Goal: Task Accomplishment & Management: Manage account settings

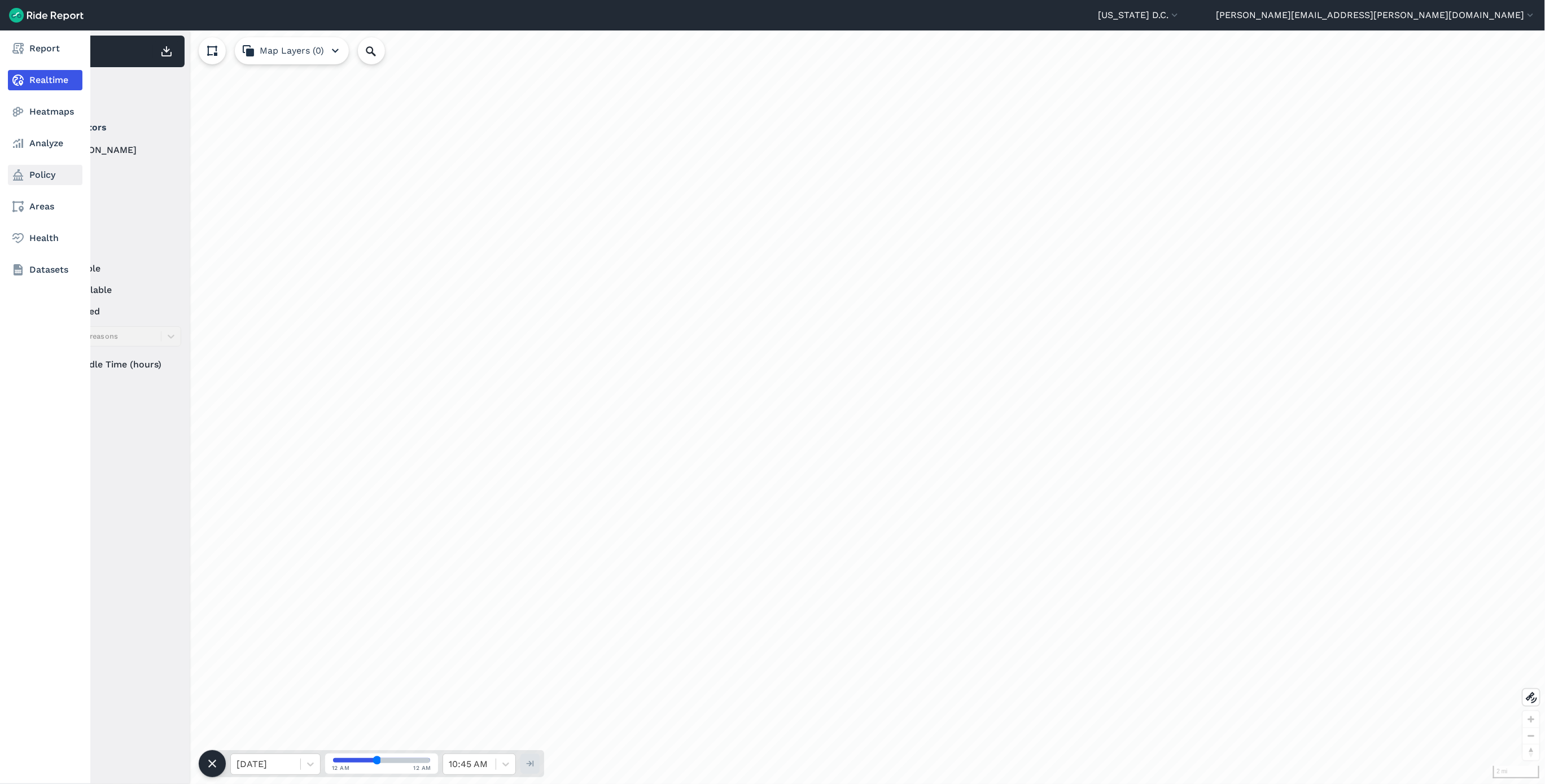
click at [36, 176] on link "Policy" at bounding box center [45, 175] width 74 height 21
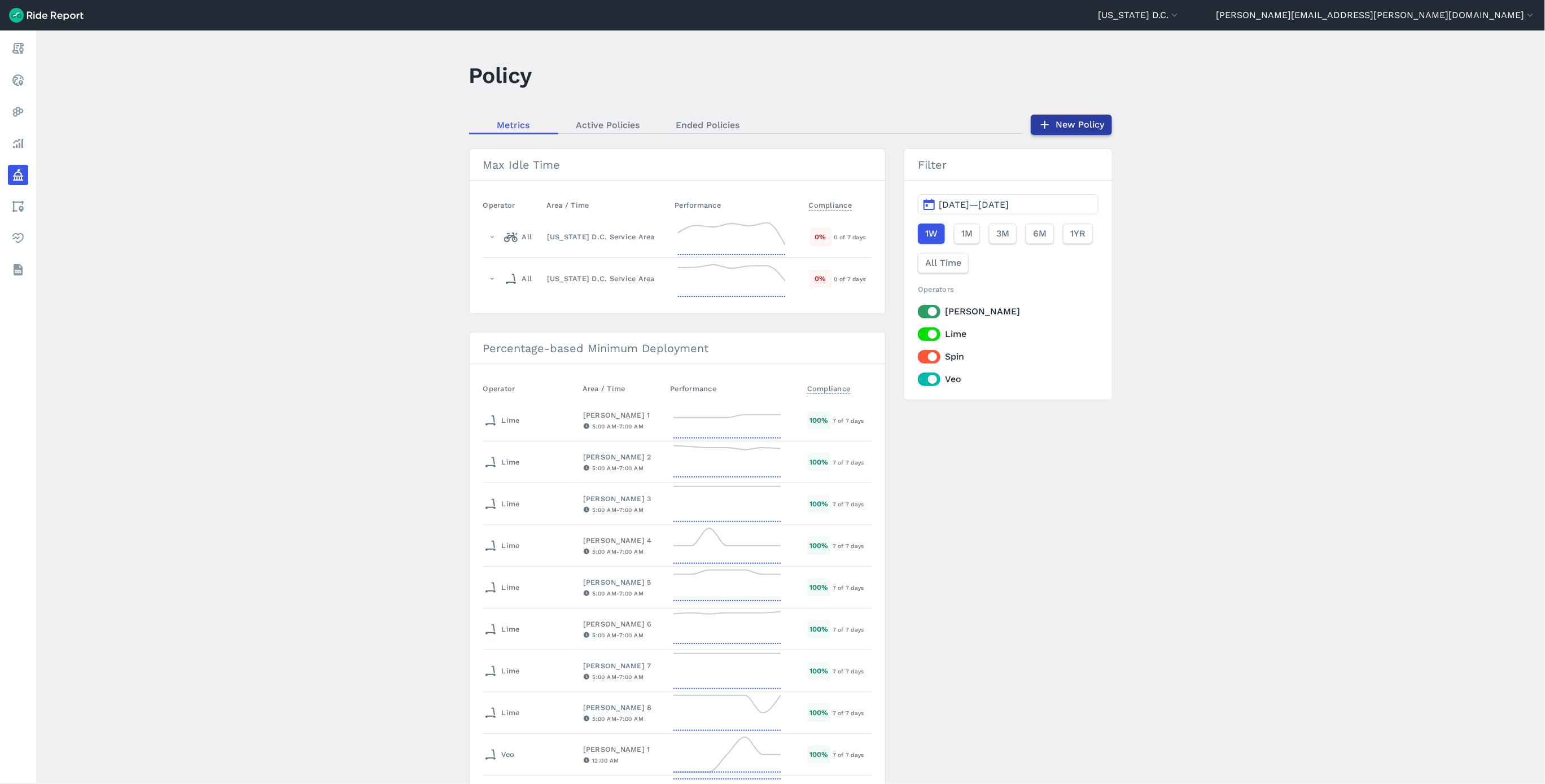
click at [1087, 114] on link "New Policy" at bounding box center [1071, 125] width 81 height 21
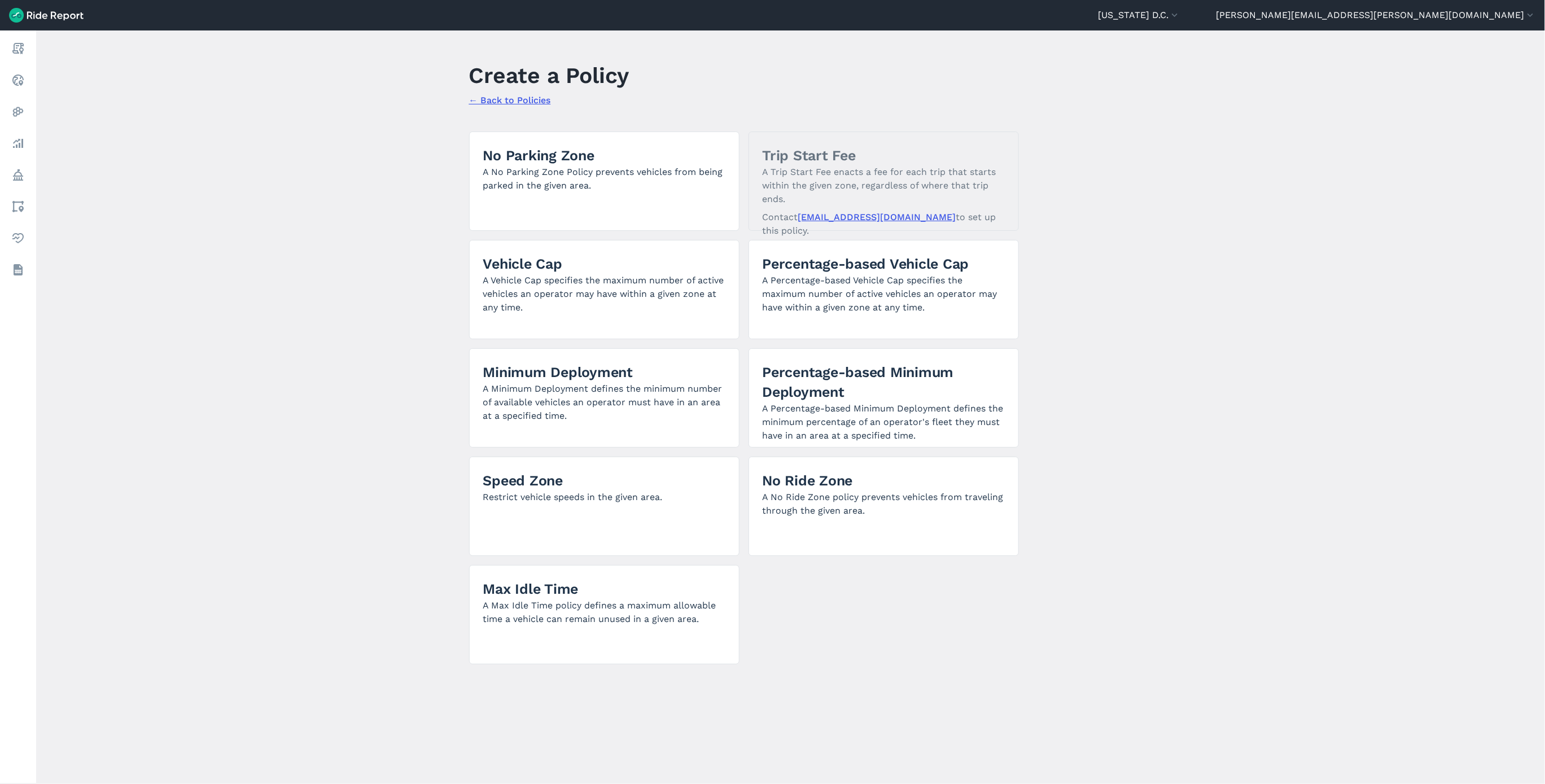
click at [522, 99] on link "← Back to Policies" at bounding box center [510, 100] width 82 height 11
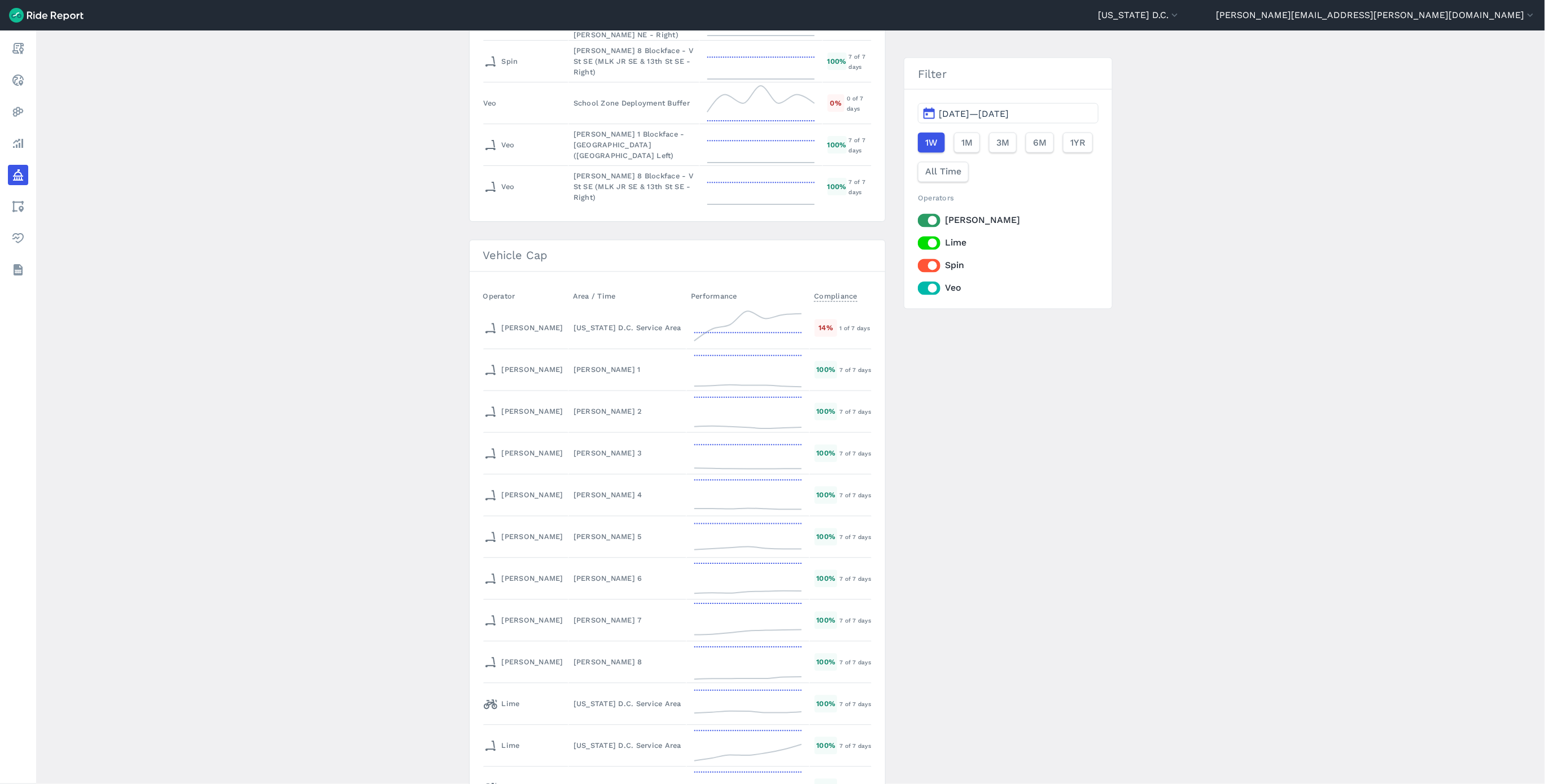
scroll to position [4485, 0]
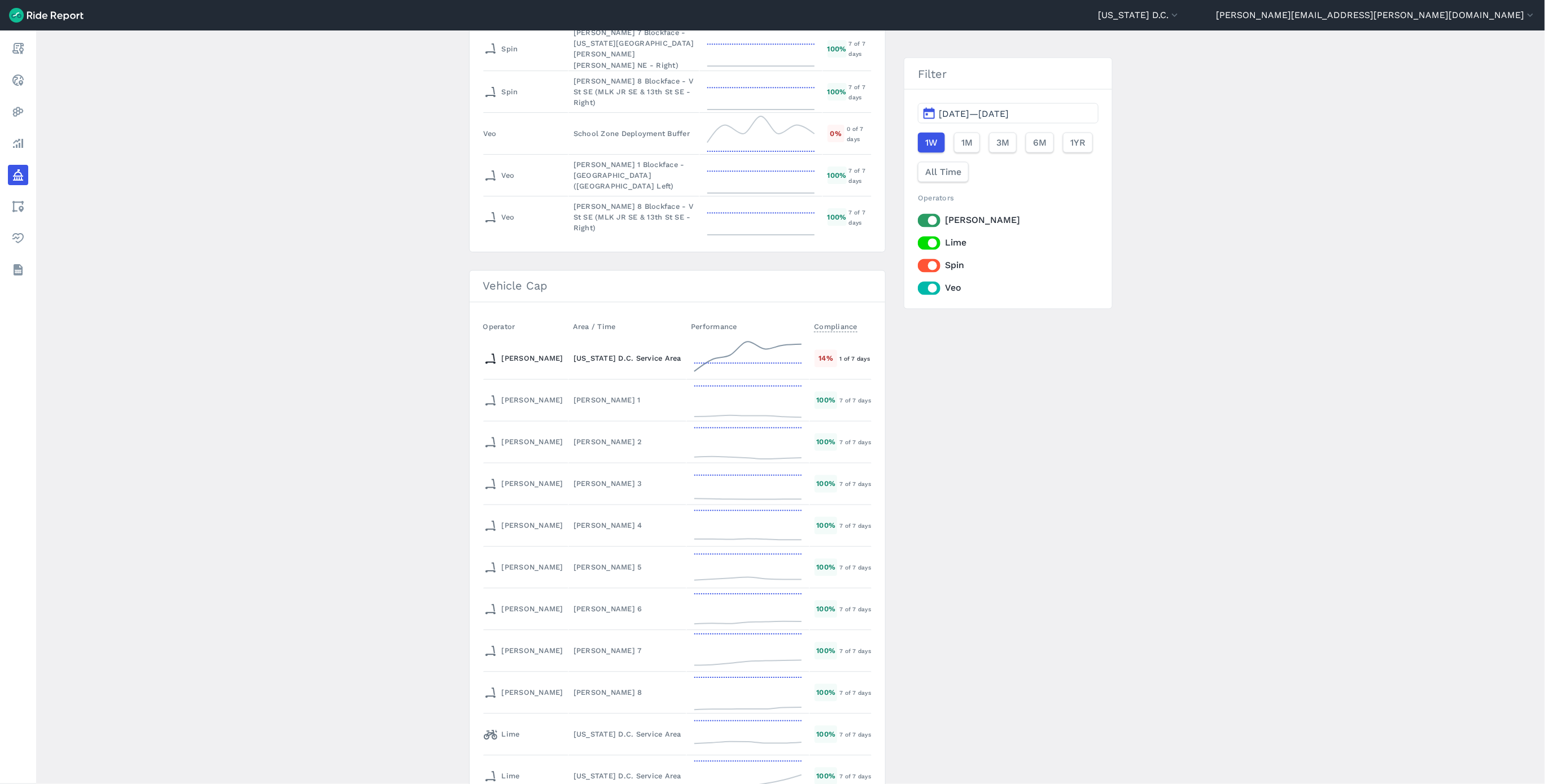
click at [569, 370] on td "[US_STATE] D.C. Service Area" at bounding box center [627, 358] width 118 height 42
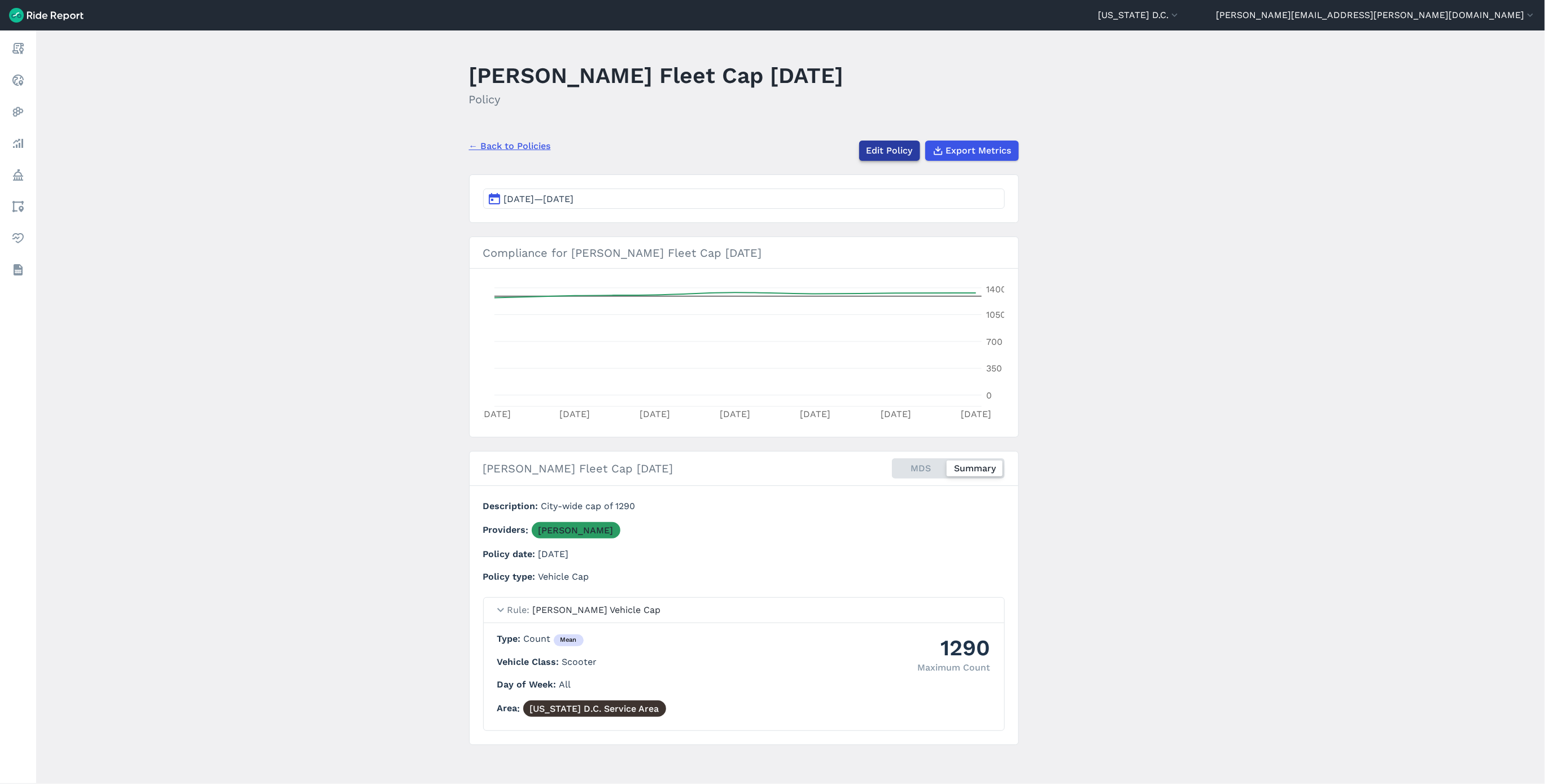
click at [891, 154] on link "Edit Policy" at bounding box center [889, 151] width 61 height 21
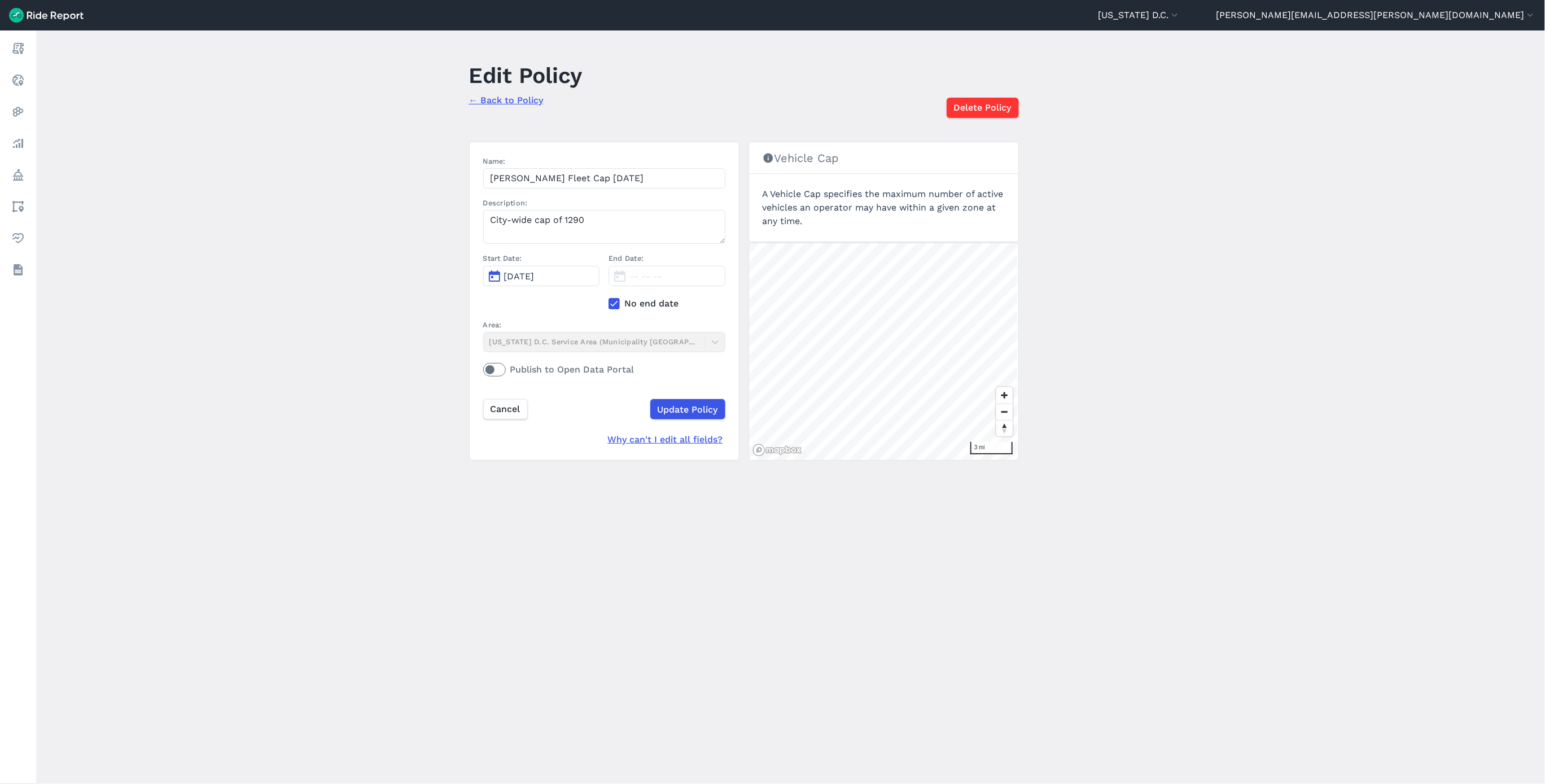
click at [613, 303] on icon at bounding box center [614, 303] width 10 height 11
click at [608, 303] on input "No end date" at bounding box center [608, 300] width 0 height 7
click at [649, 278] on span "[DATE]" at bounding box center [645, 276] width 31 height 11
click at [649, 381] on button "15" at bounding box center [652, 377] width 18 height 18
click at [682, 413] on input "Update Policy" at bounding box center [686, 409] width 75 height 21
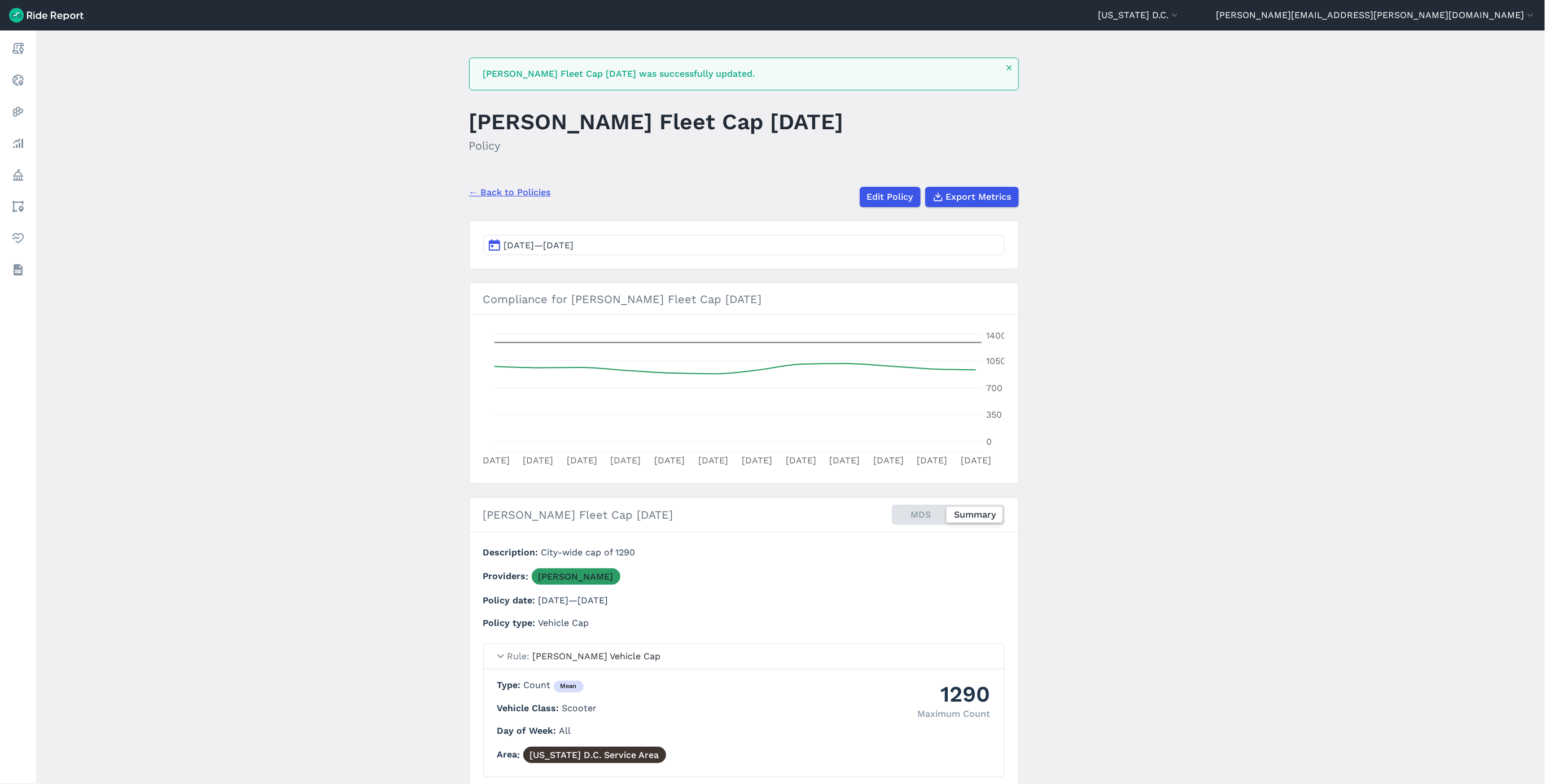
click at [512, 193] on link "← Back to Policies" at bounding box center [510, 192] width 82 height 13
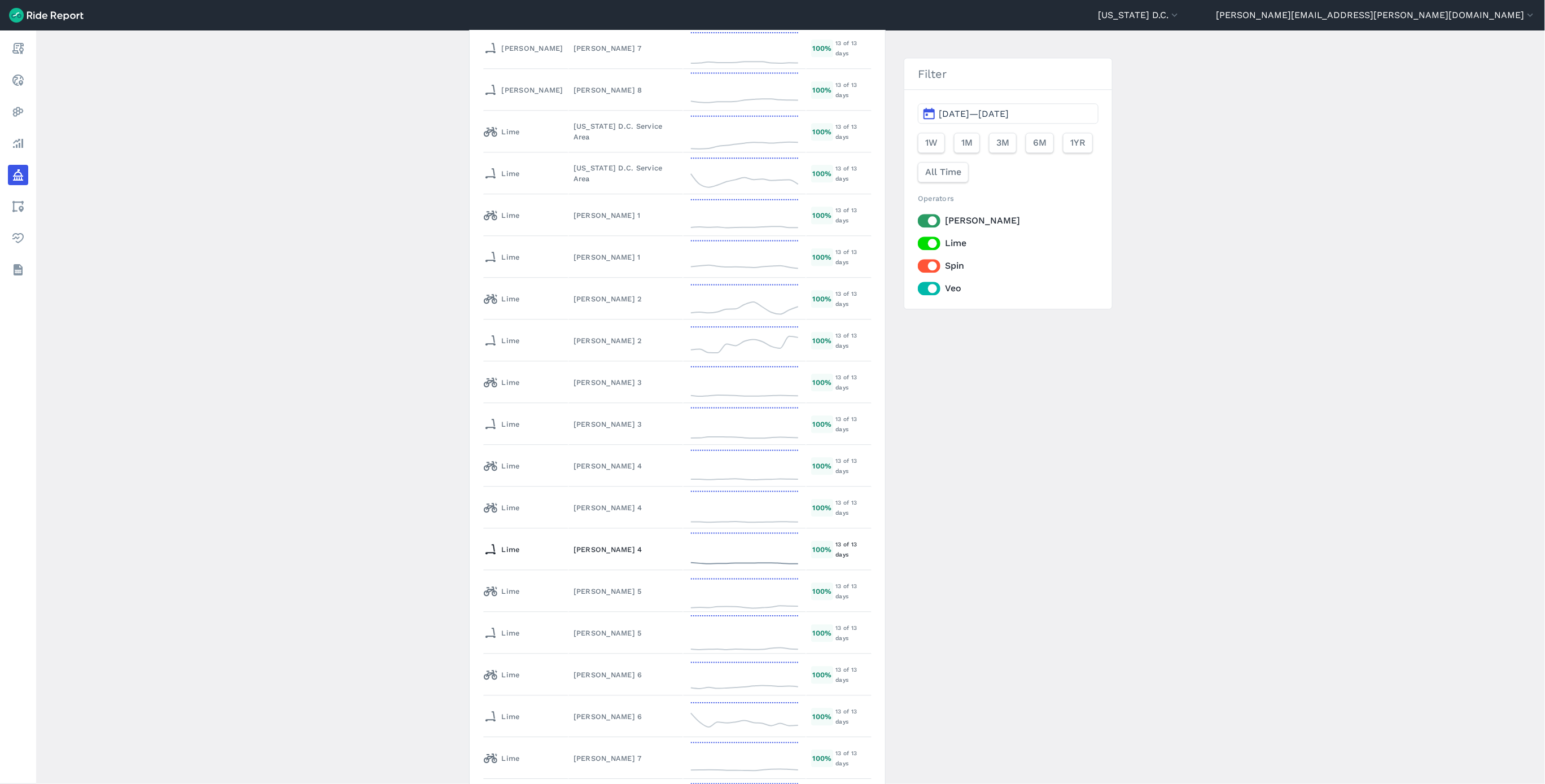
scroll to position [4503, 0]
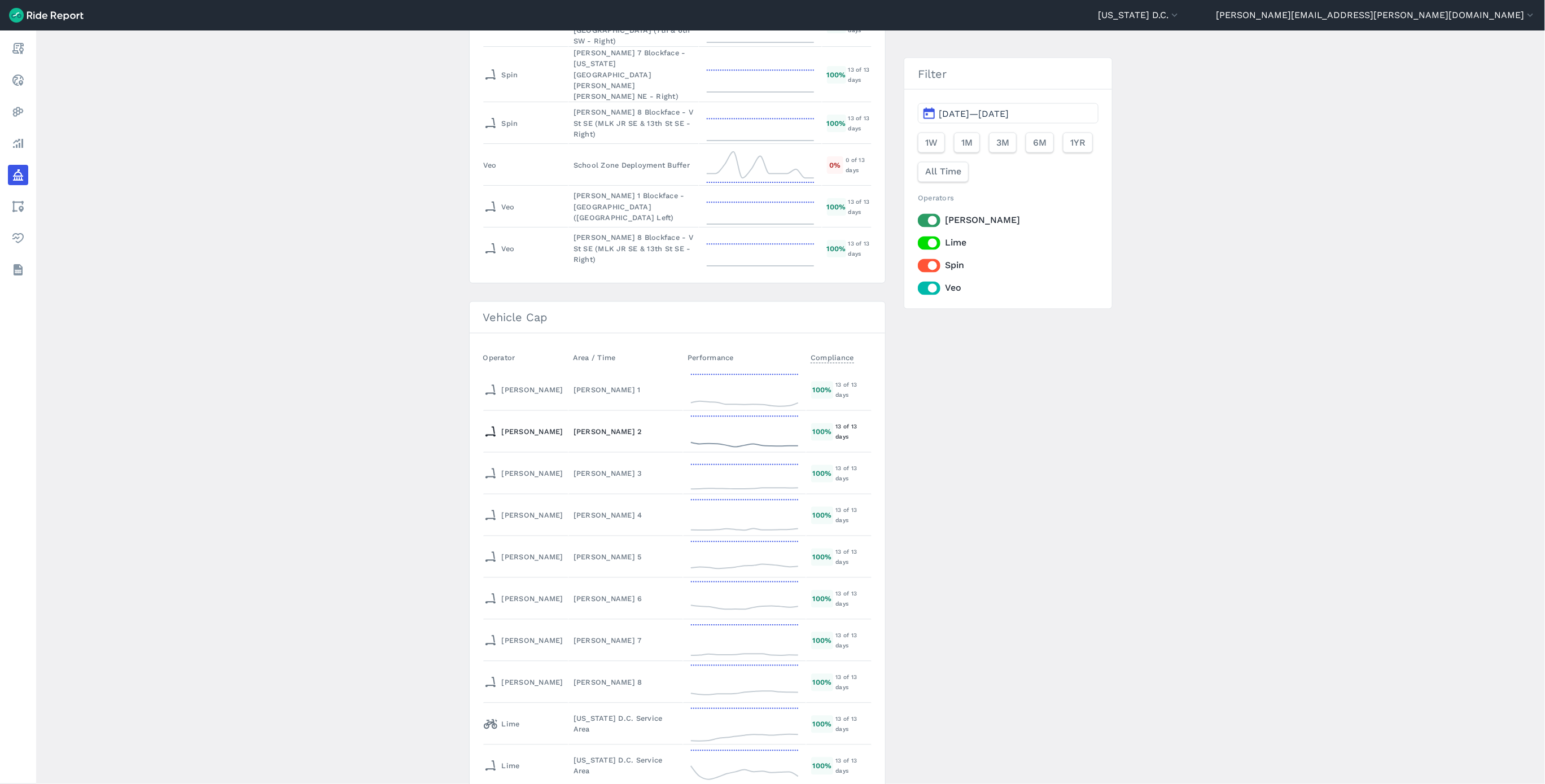
click at [573, 417] on td "[PERSON_NAME] 2" at bounding box center [626, 431] width 115 height 42
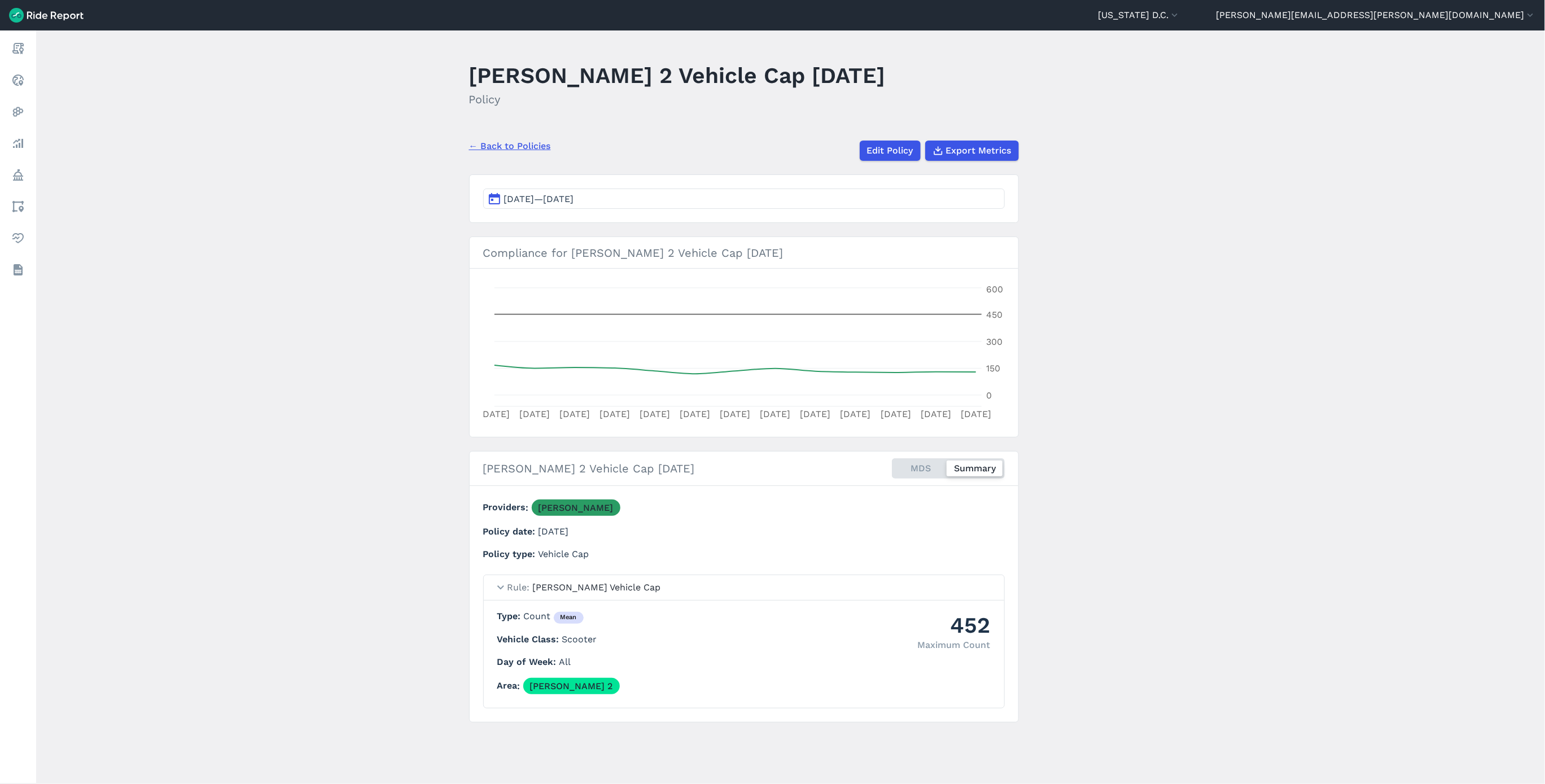
click at [528, 144] on link "← Back to Policies" at bounding box center [510, 146] width 82 height 13
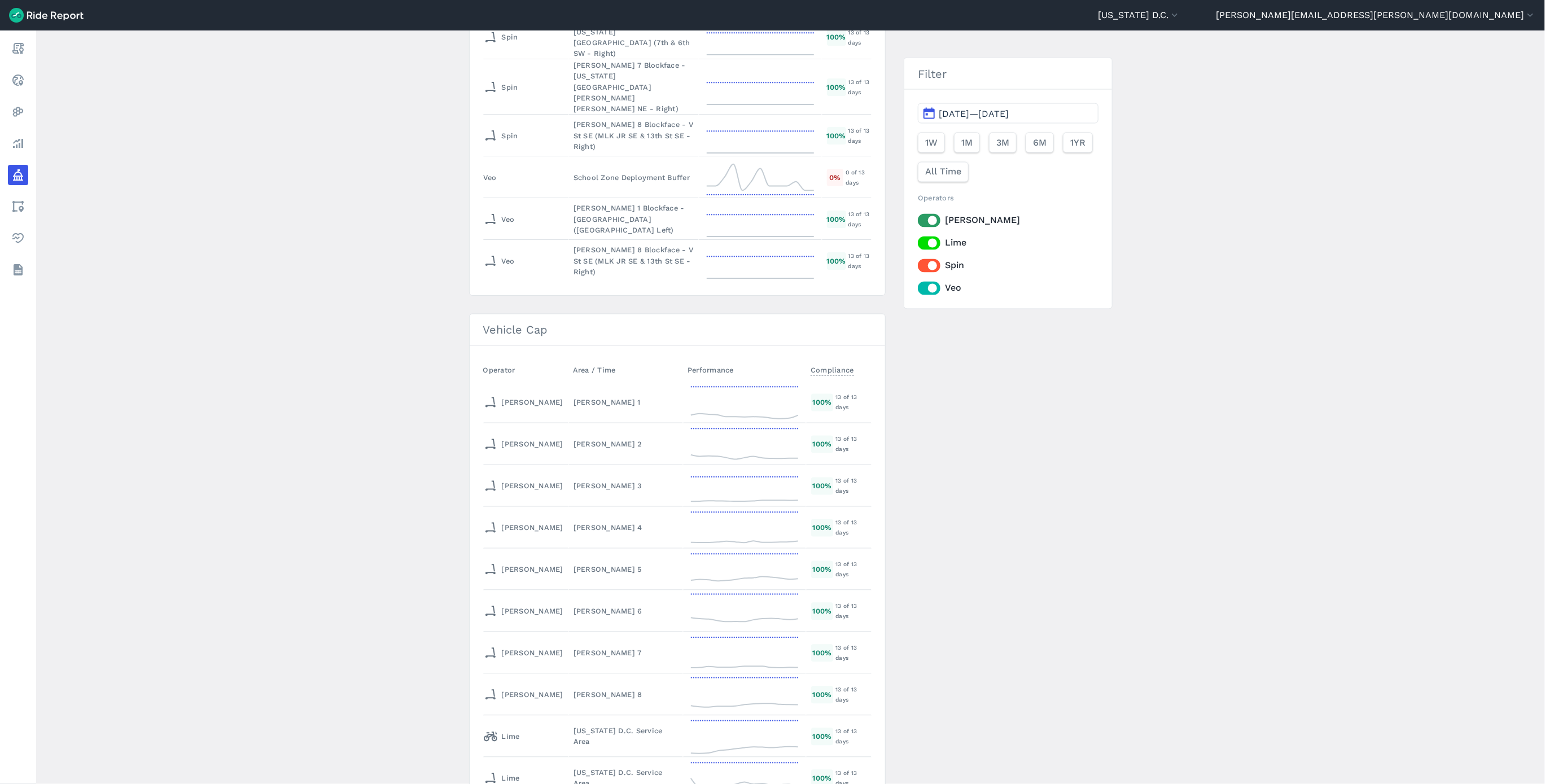
scroll to position [4570, 0]
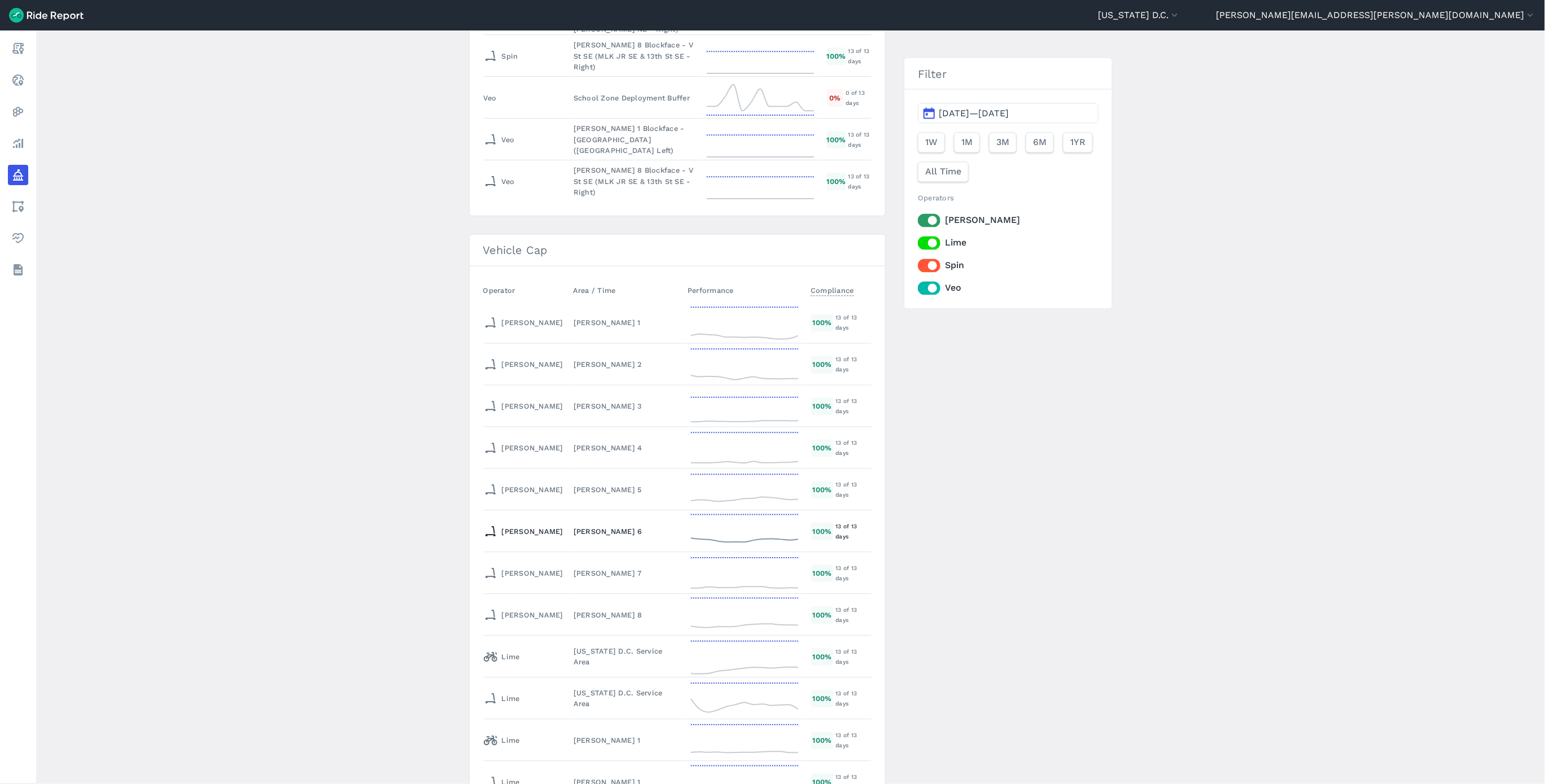
click at [601, 527] on div "[PERSON_NAME] 6" at bounding box center [626, 532] width 104 height 11
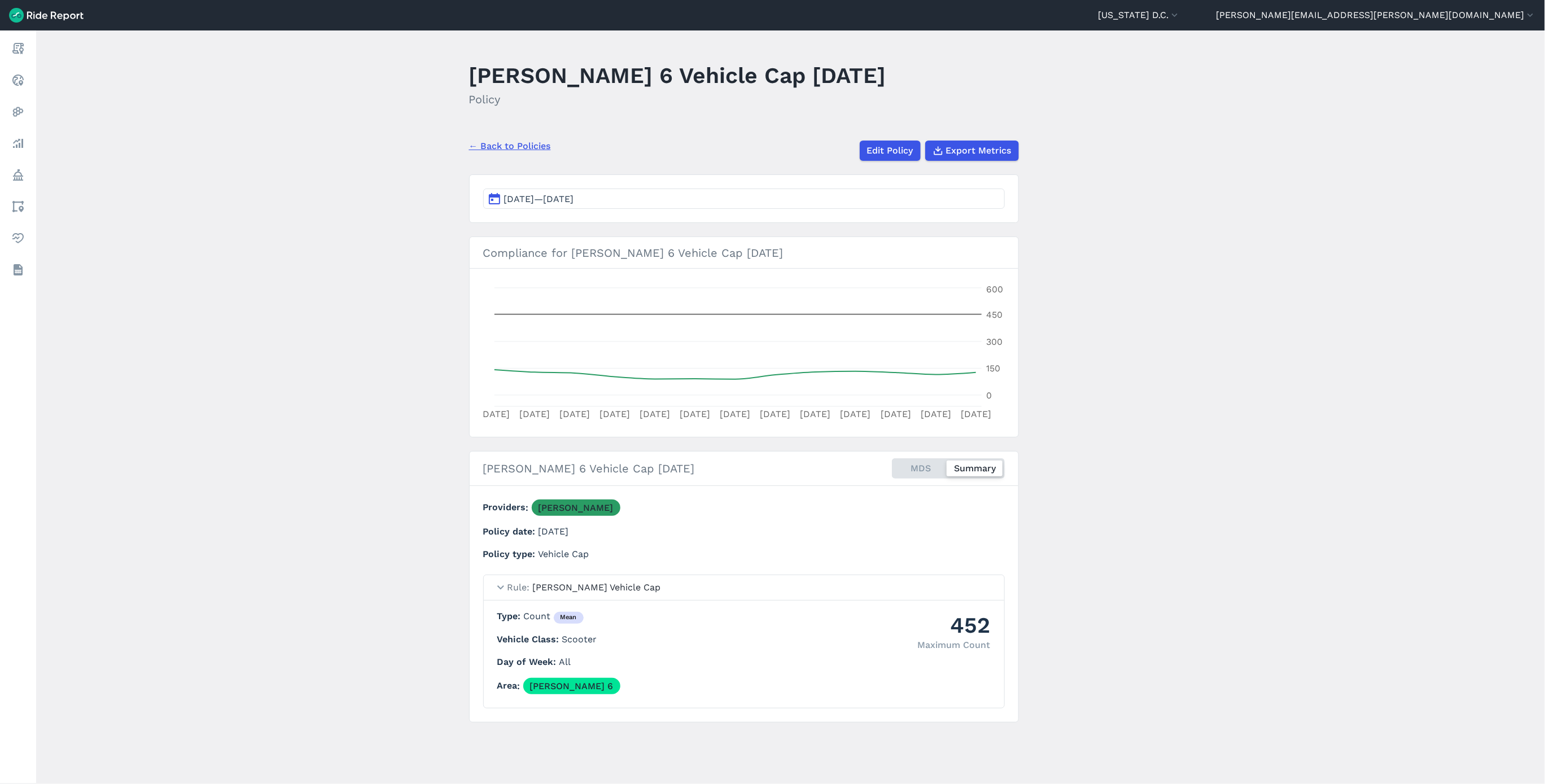
click at [495, 142] on link "← Back to Policies" at bounding box center [510, 146] width 82 height 13
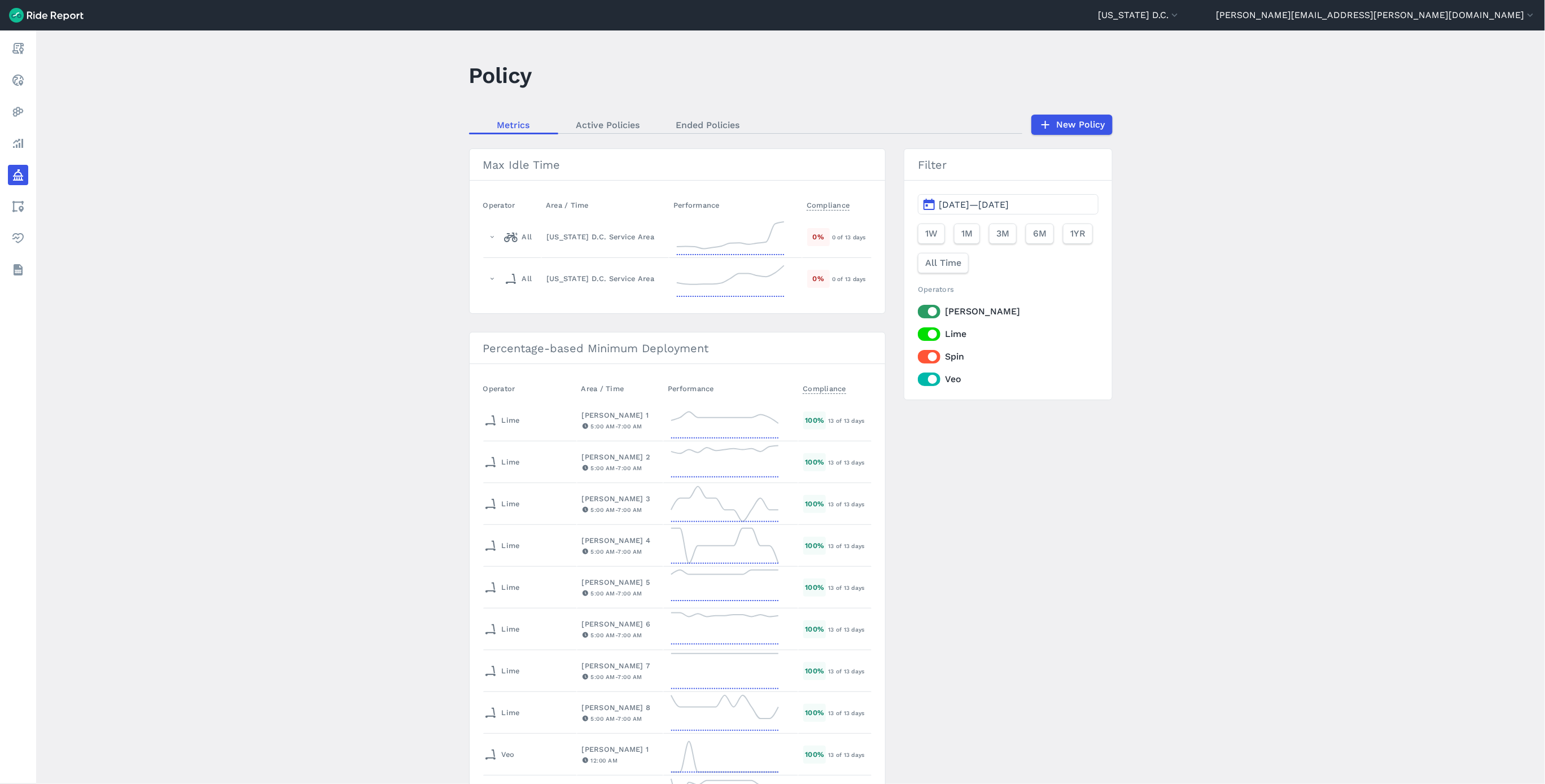
click at [1009, 202] on span "[DATE]—[DATE]" at bounding box center [973, 204] width 70 height 11
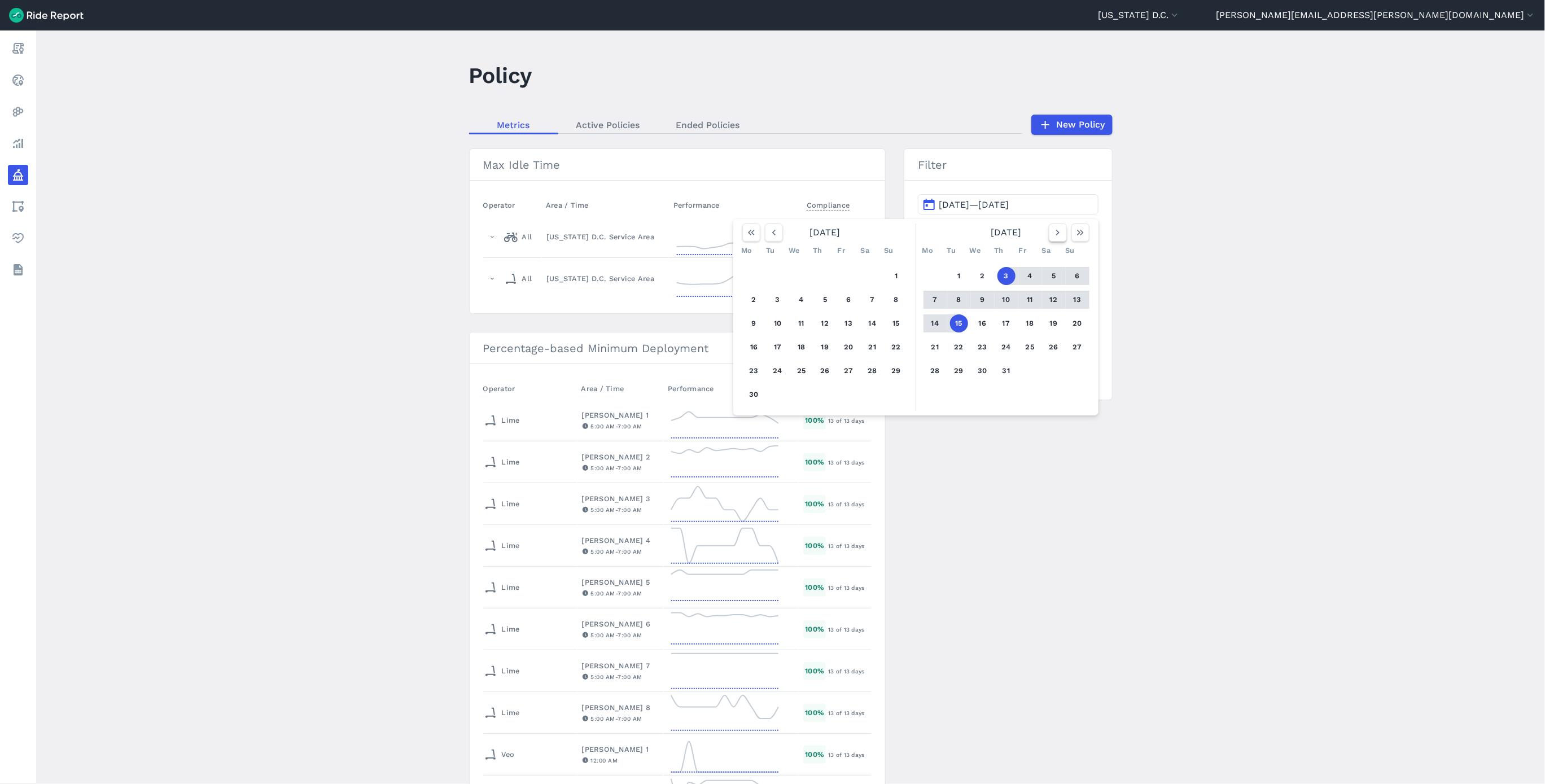
click at [1057, 238] on button "button" at bounding box center [1058, 232] width 18 height 18
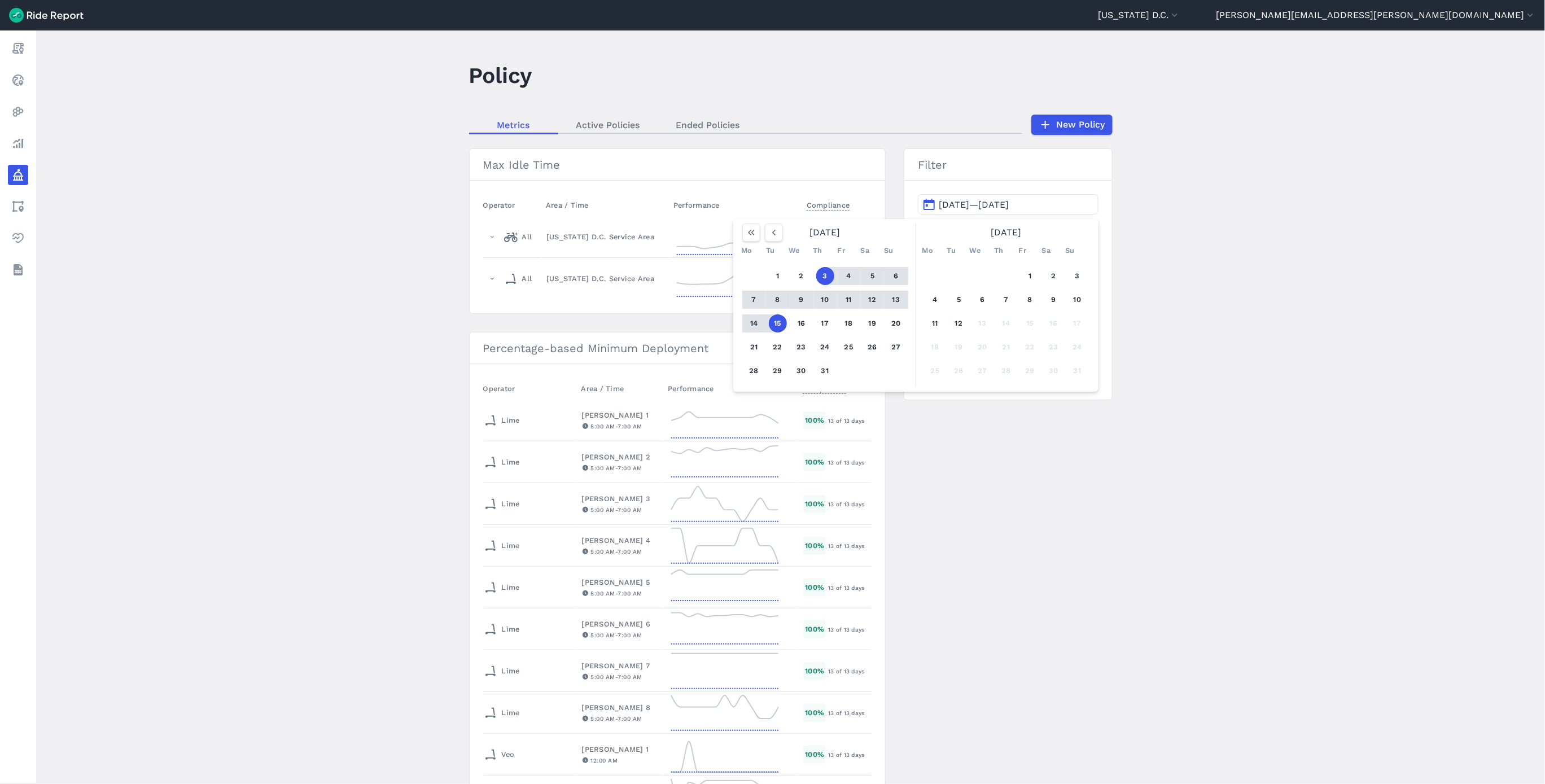
click at [825, 274] on button "3" at bounding box center [825, 276] width 18 height 18
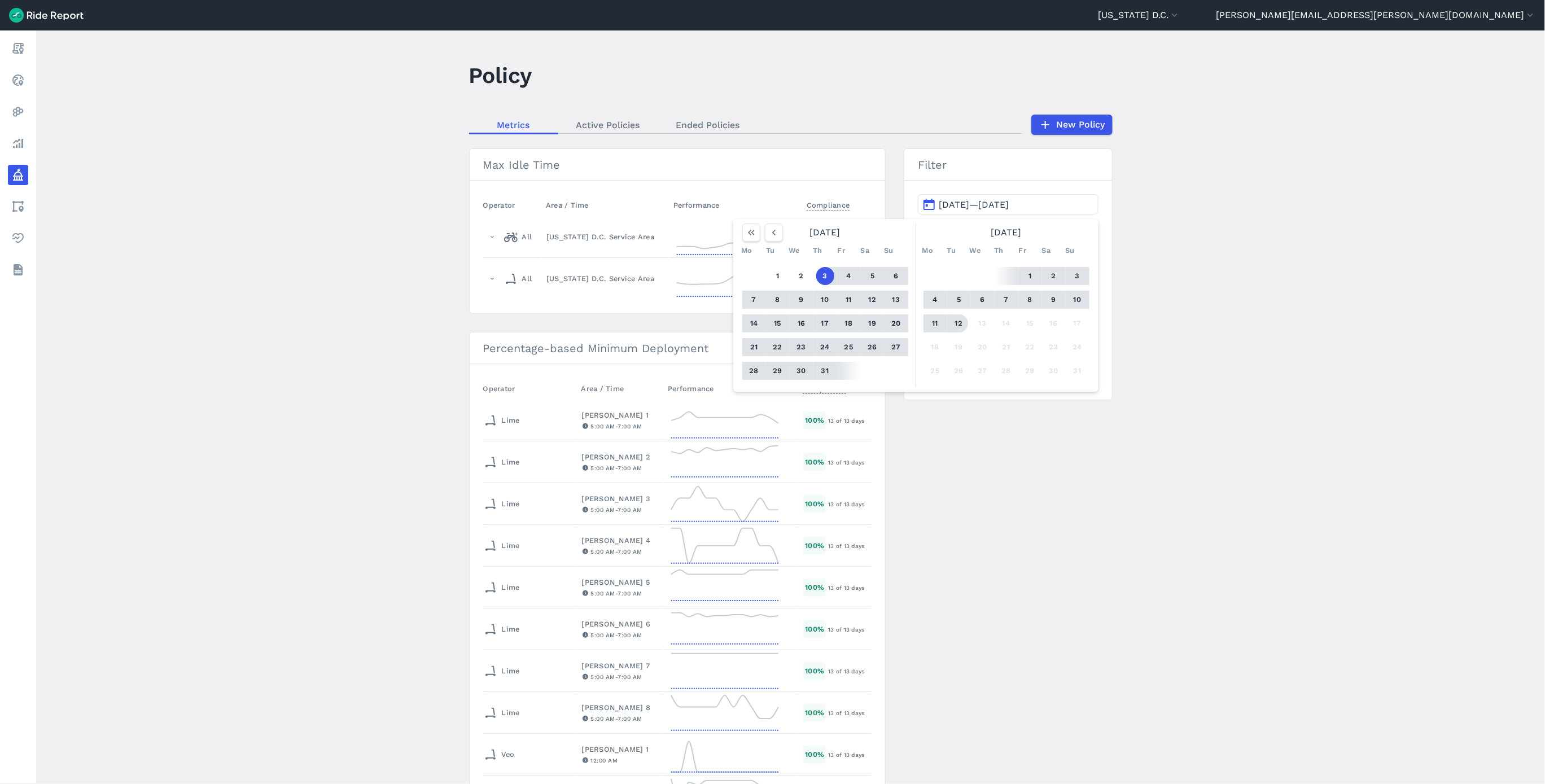
click at [958, 320] on button "12" at bounding box center [959, 323] width 18 height 18
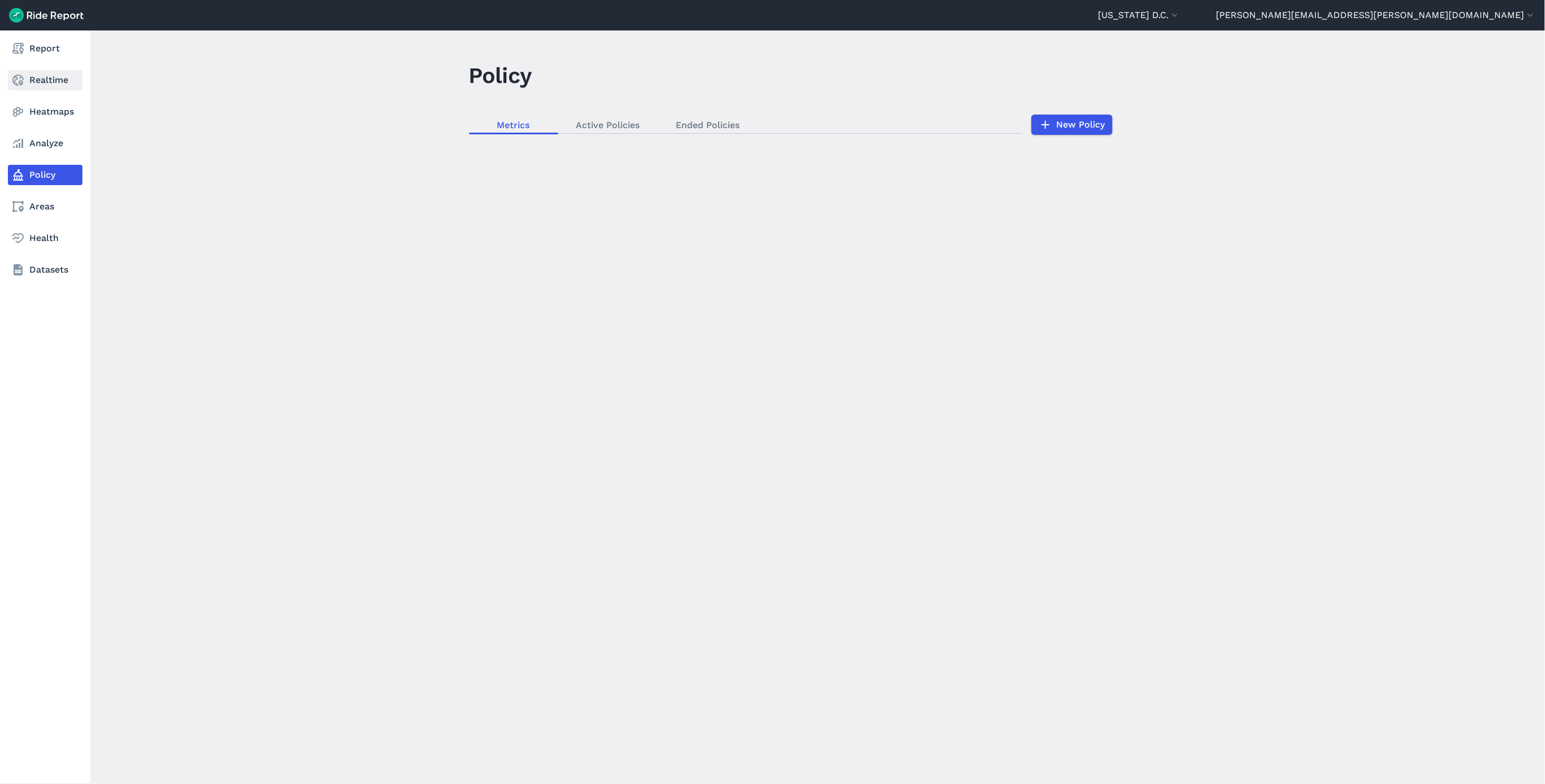
click at [46, 78] on link "Realtime" at bounding box center [45, 81] width 74 height 21
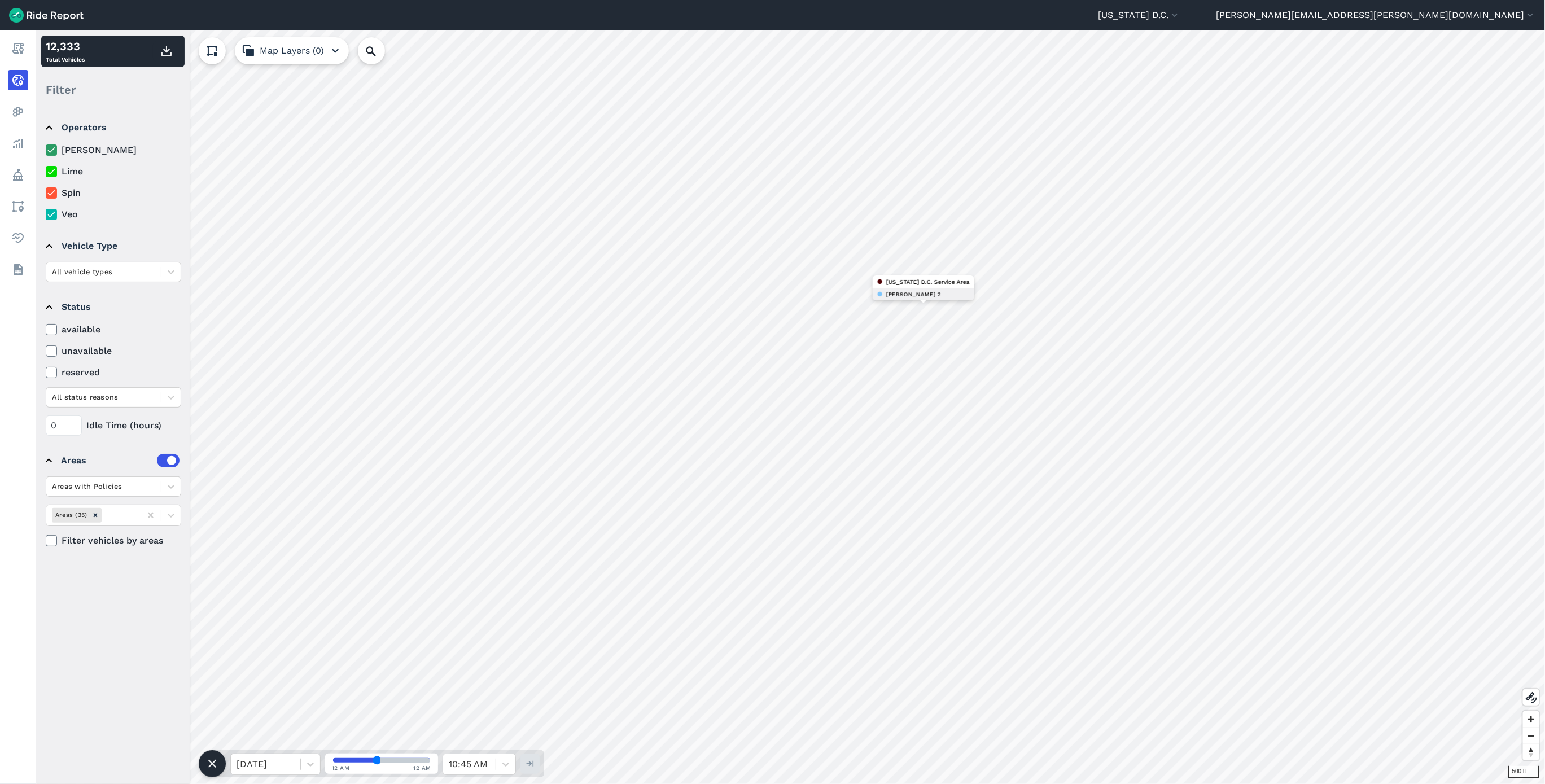
click at [929, 291] on div "[PERSON_NAME] 2" at bounding box center [923, 294] width 102 height 13
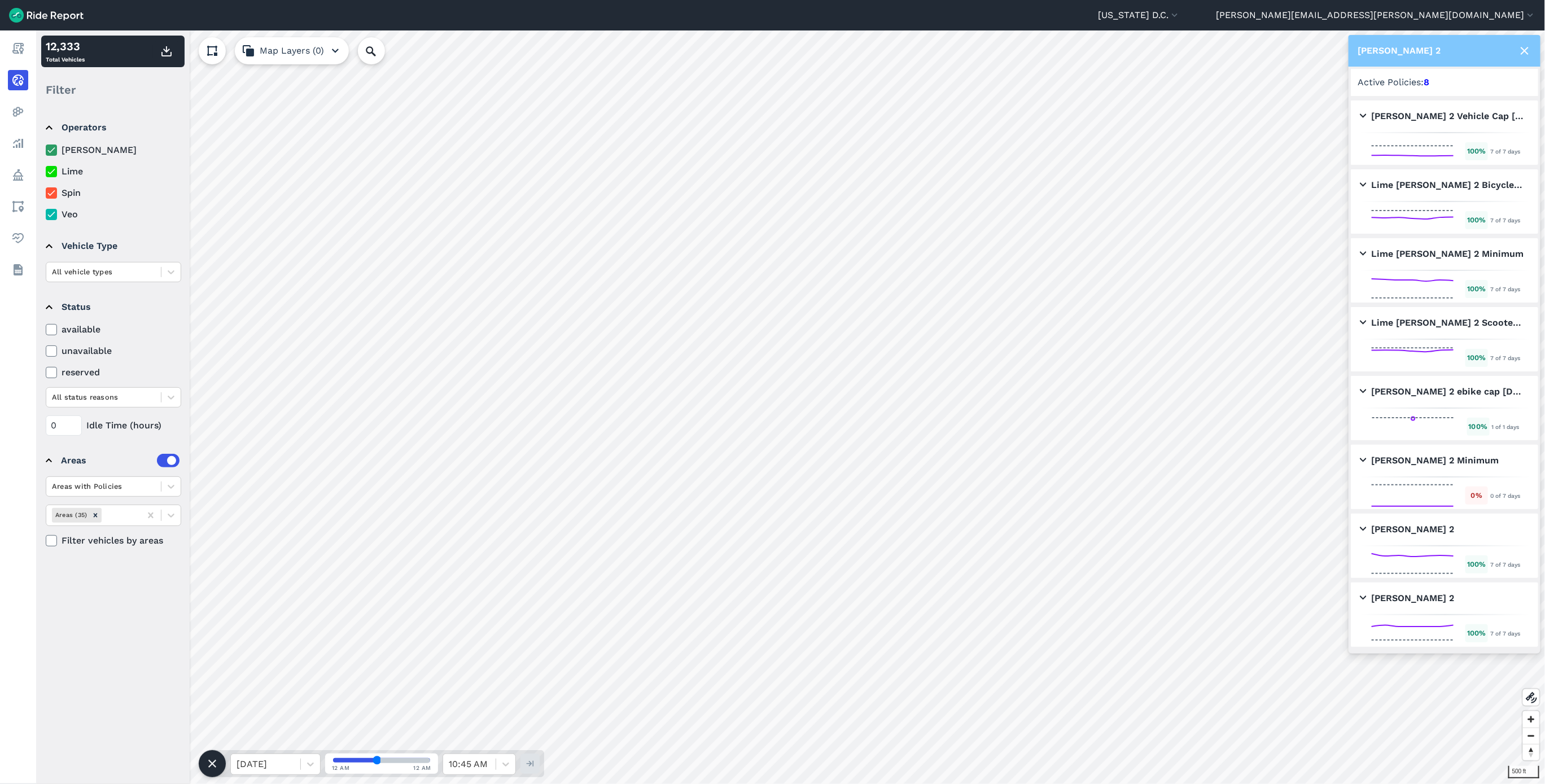
click at [1362, 114] on h2 "[PERSON_NAME] 2 Vehicle Cap [DATE]" at bounding box center [1442, 116] width 165 height 13
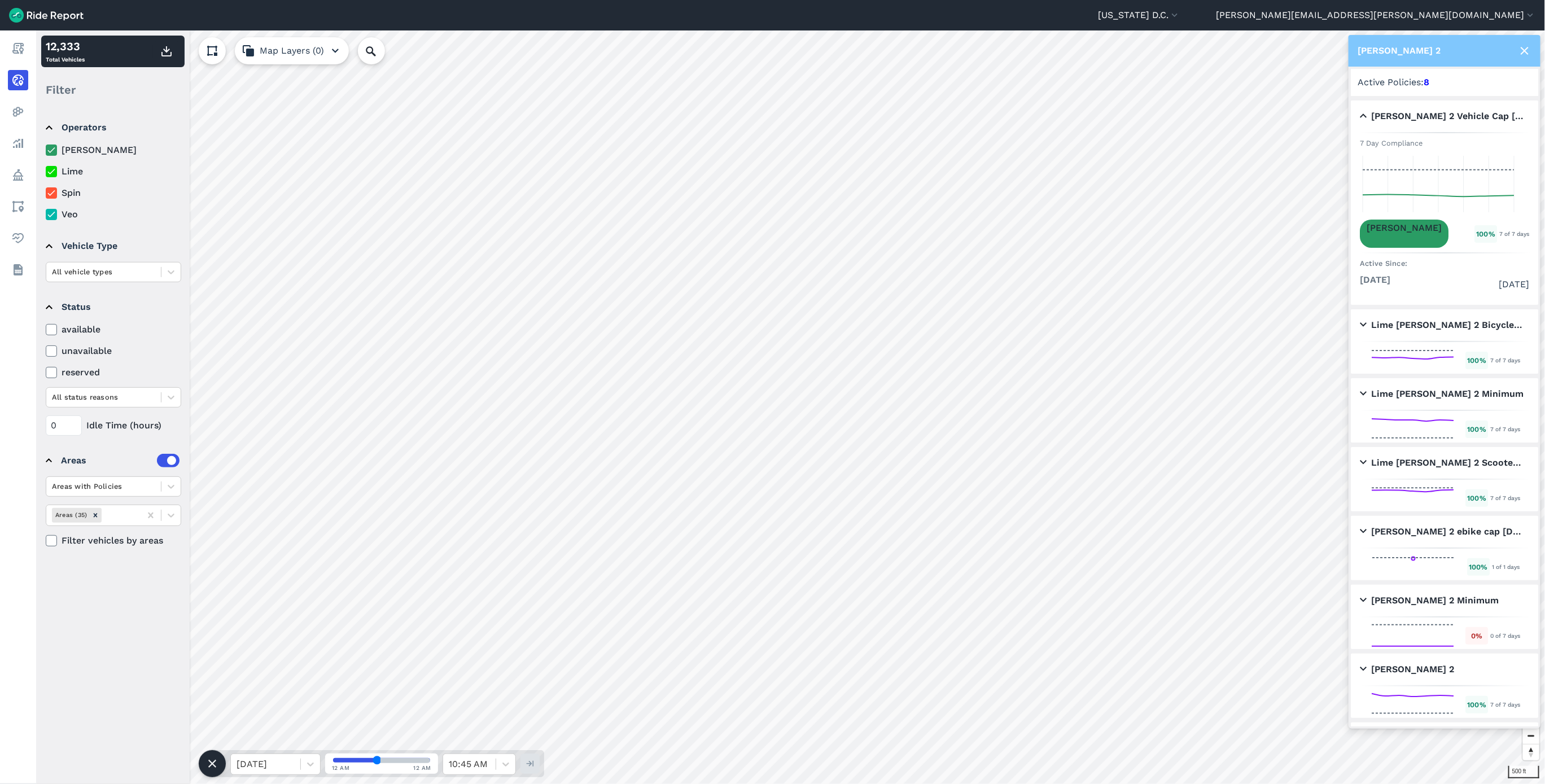
click at [51, 166] on icon at bounding box center [51, 171] width 10 height 11
click at [46, 165] on input "Lime" at bounding box center [46, 168] width 0 height 7
click at [49, 193] on icon at bounding box center [51, 193] width 10 height 11
click at [46, 193] on input "Spin" at bounding box center [46, 189] width 0 height 7
click at [51, 215] on icon at bounding box center [51, 214] width 10 height 11
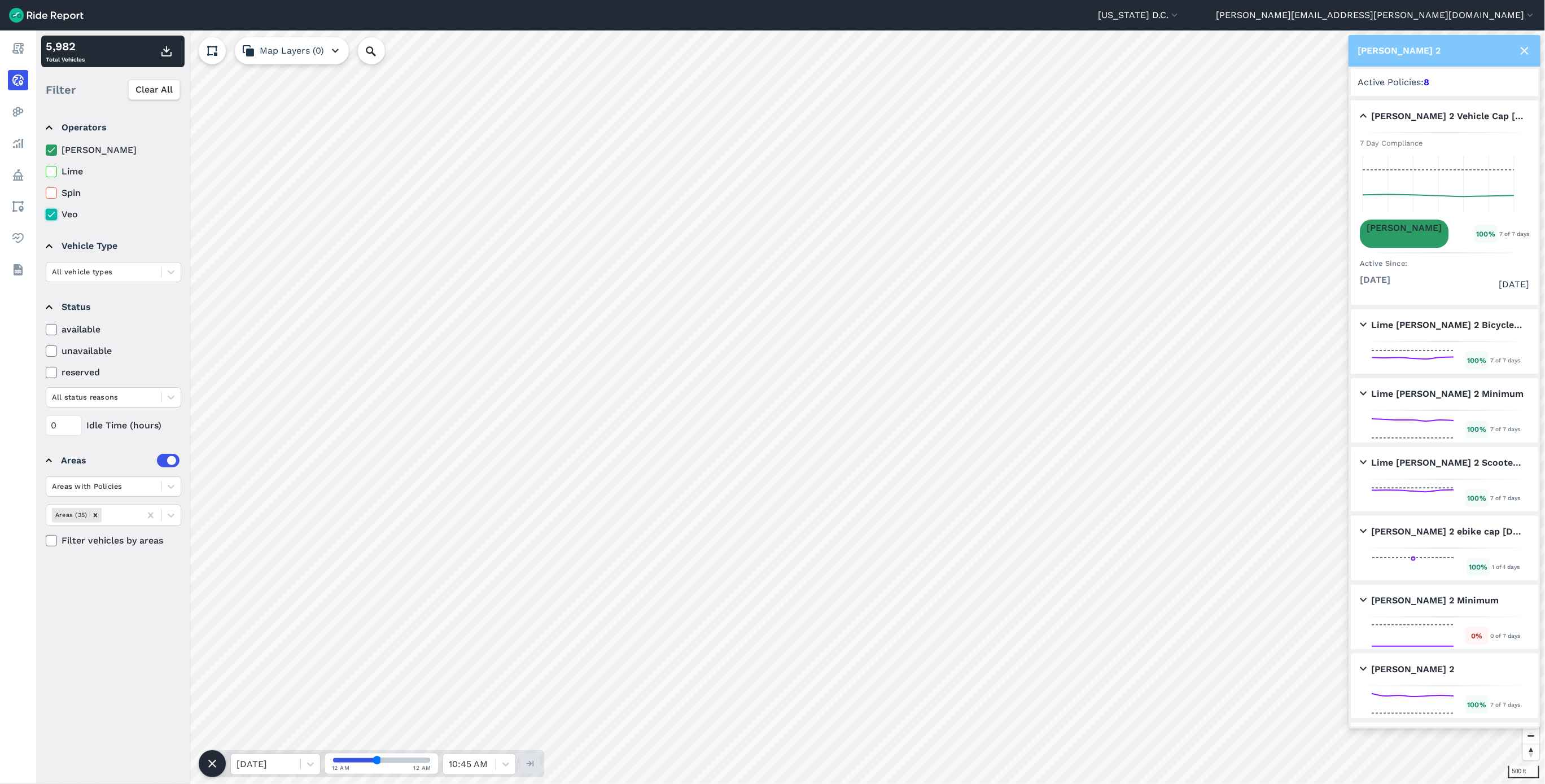
click at [46, 215] on input "Veo" at bounding box center [46, 211] width 0 height 7
click at [49, 546] on icon at bounding box center [51, 540] width 10 height 11
click at [46, 541] on input "Filter vehicles by areas" at bounding box center [46, 537] width 0 height 7
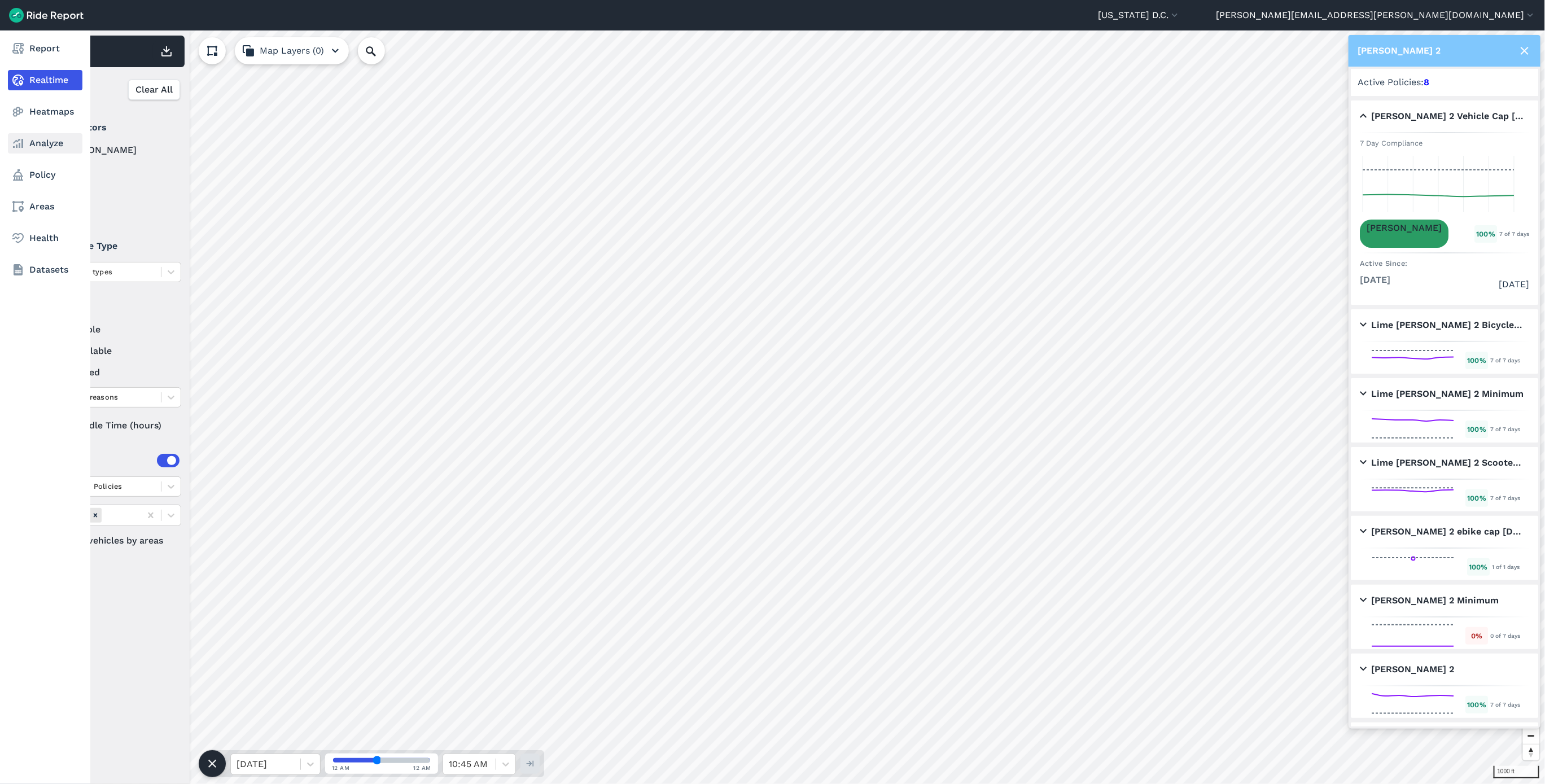
click at [40, 144] on link "Analyze" at bounding box center [45, 144] width 74 height 21
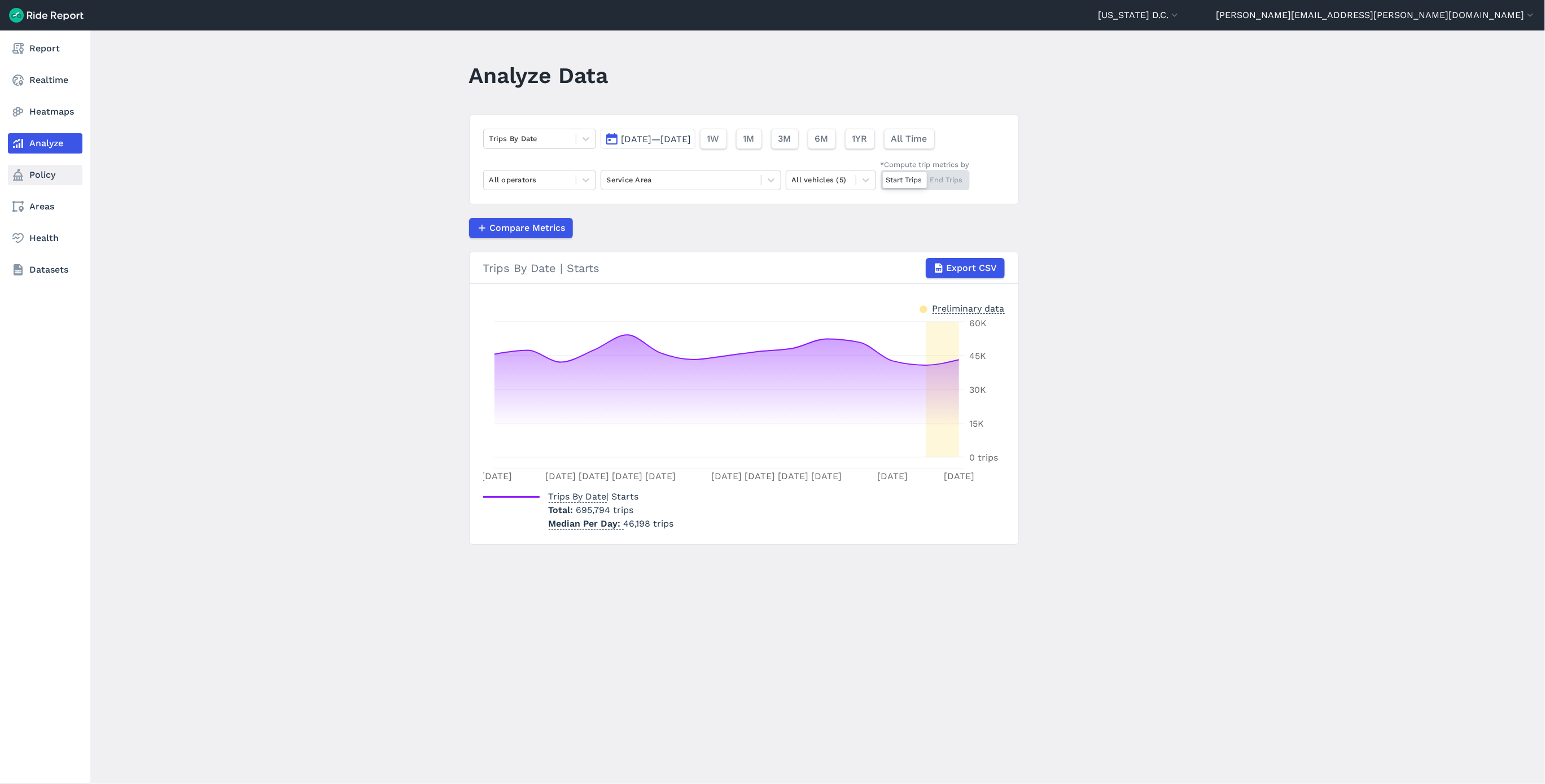
click at [25, 179] on link "Policy" at bounding box center [45, 175] width 74 height 21
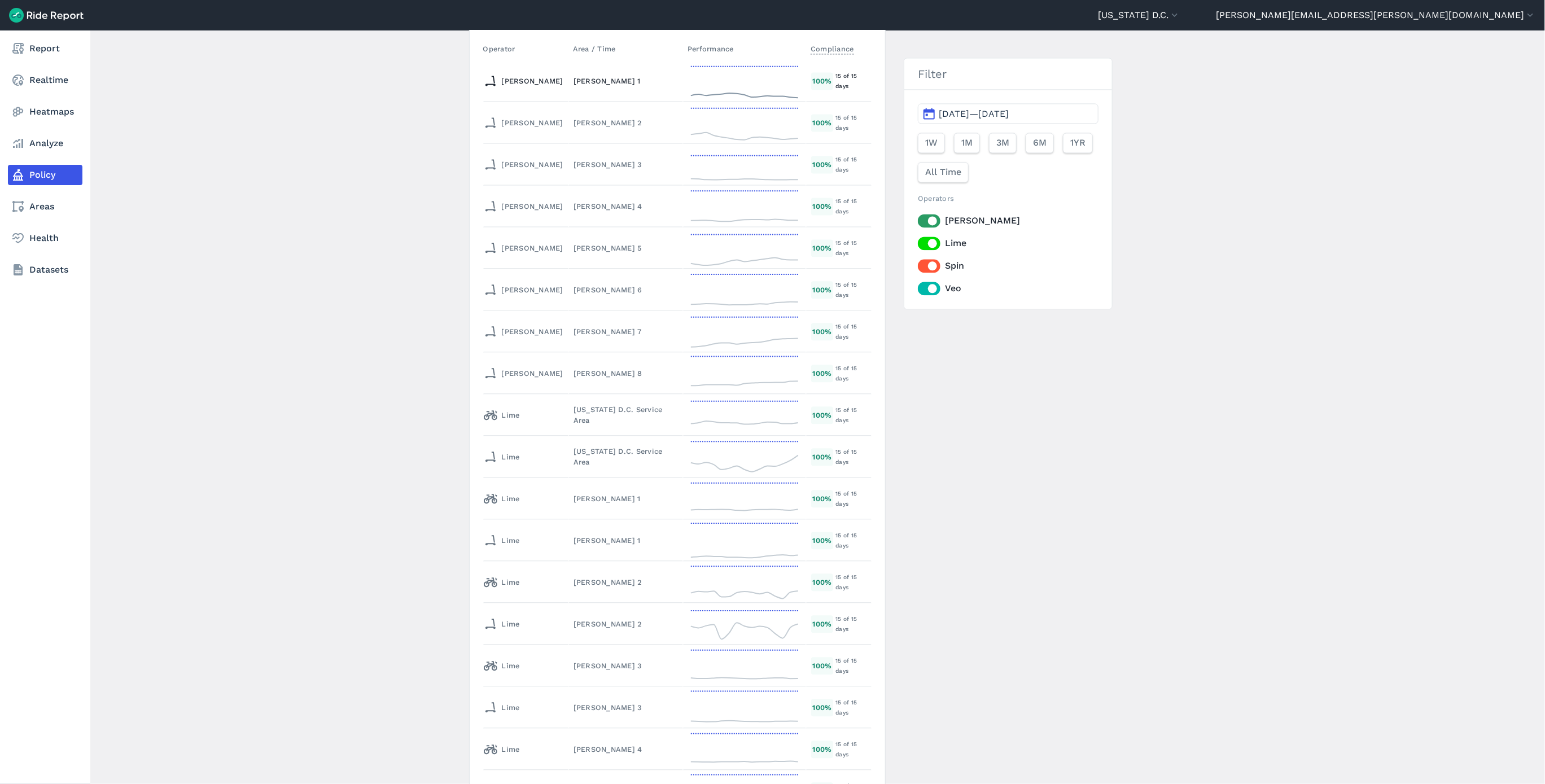
scroll to position [4908, 0]
